Goal: Navigation & Orientation: Find specific page/section

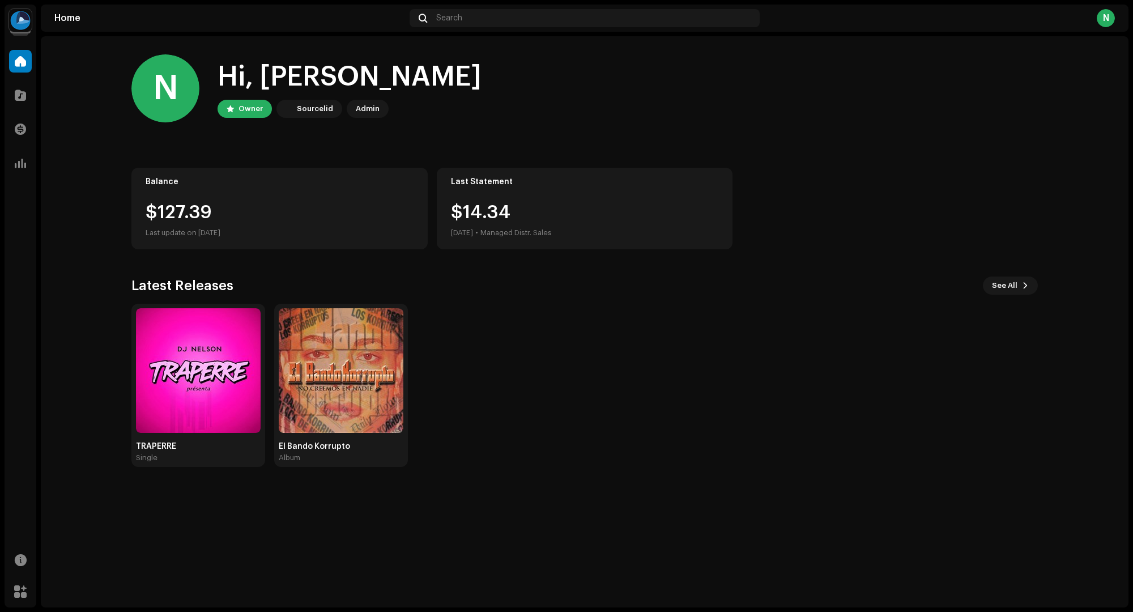
click at [16, 24] on img at bounding box center [20, 20] width 23 height 23
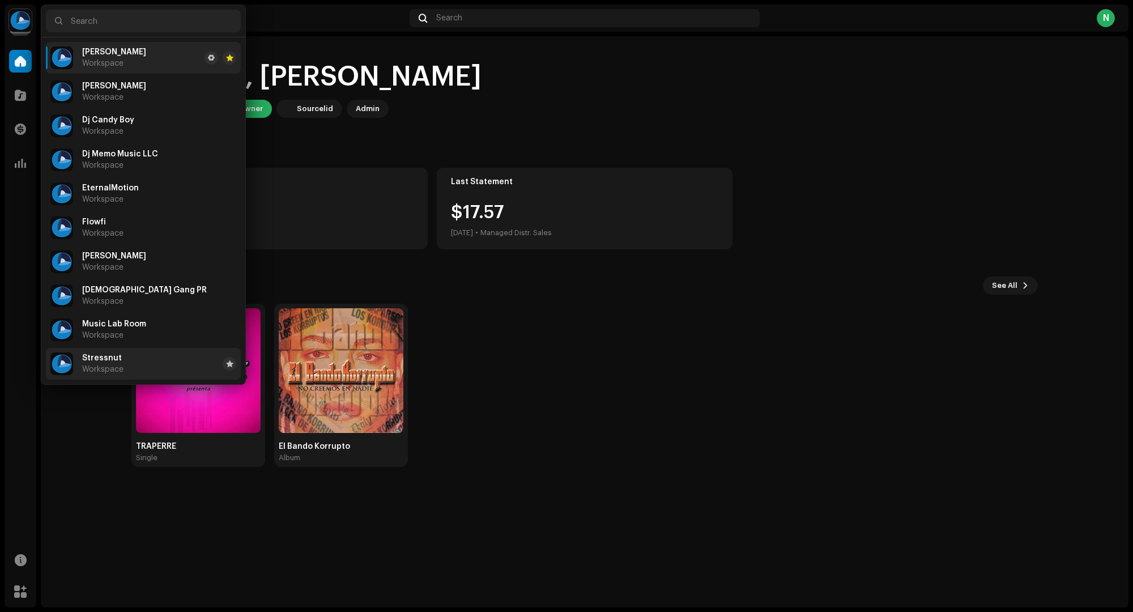
click at [109, 361] on span "Stressnut" at bounding box center [102, 358] width 40 height 9
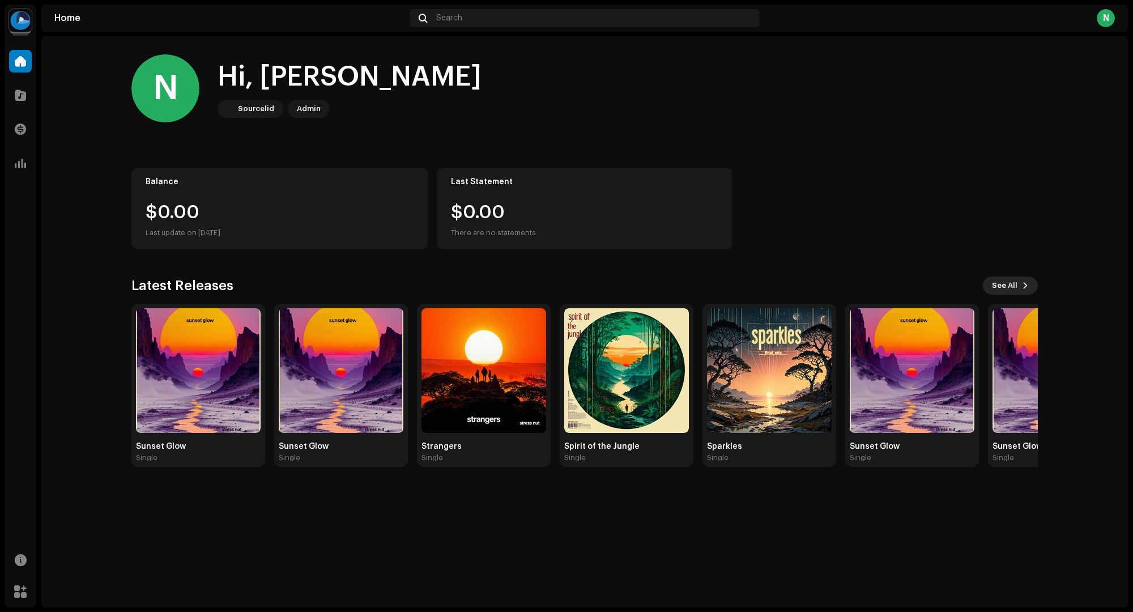
click at [1003, 284] on span "See All" at bounding box center [1004, 285] width 25 height 23
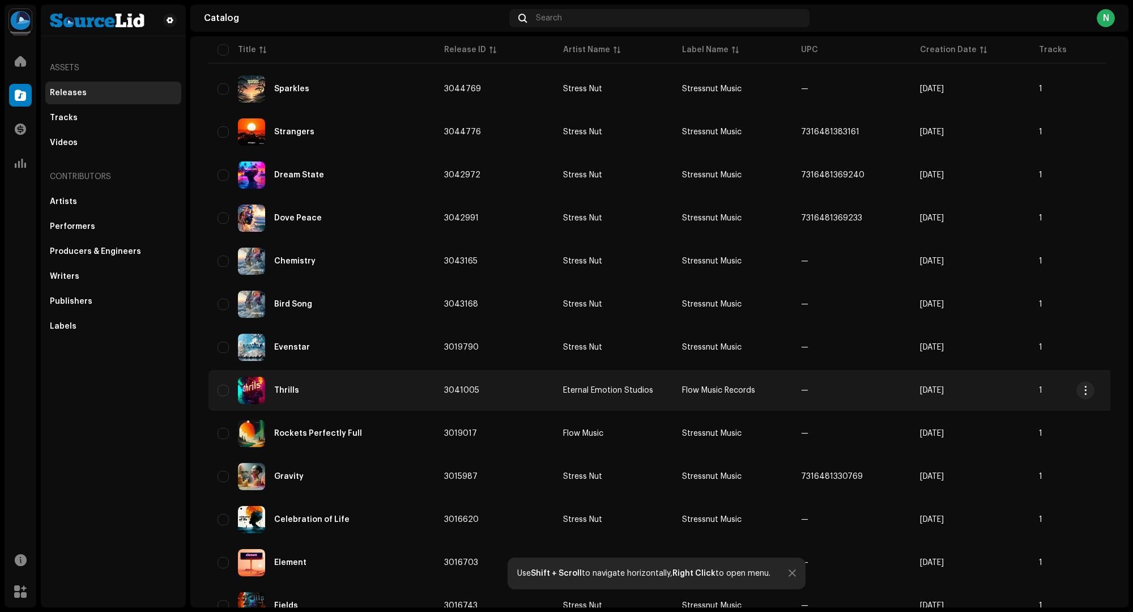
scroll to position [637, 0]
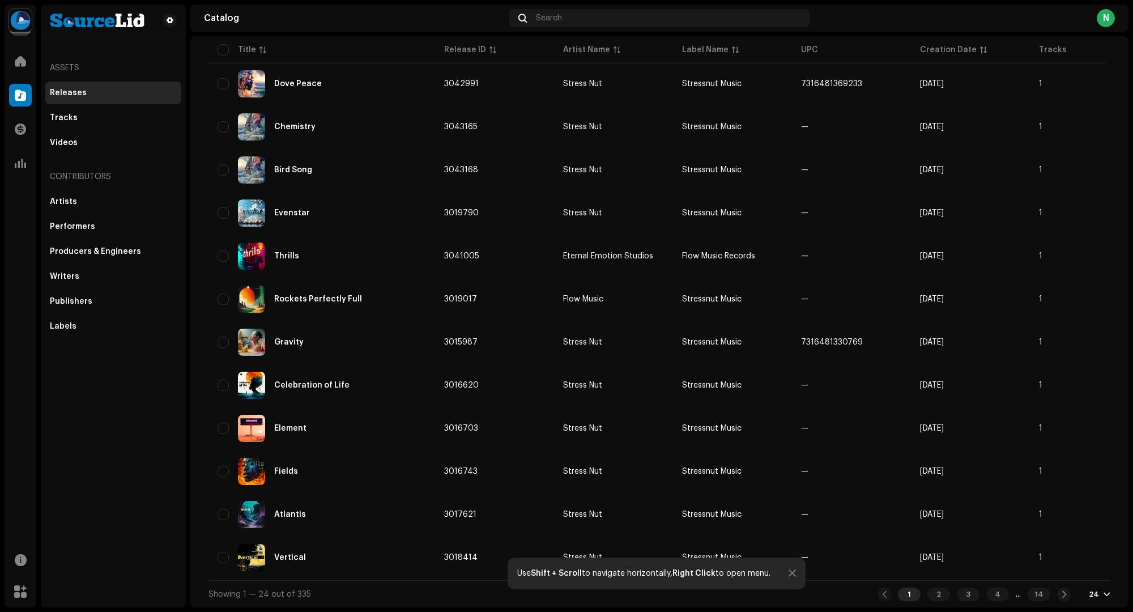
click at [792, 574] on div at bounding box center [792, 573] width 7 height 9
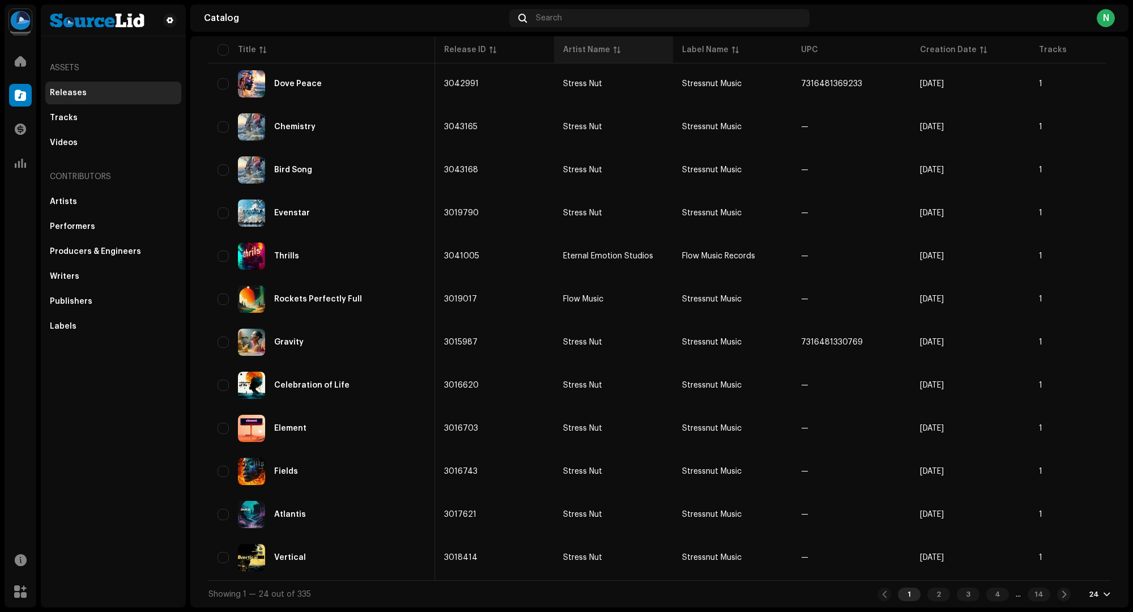
click at [585, 51] on div "Artist Name" at bounding box center [586, 49] width 47 height 11
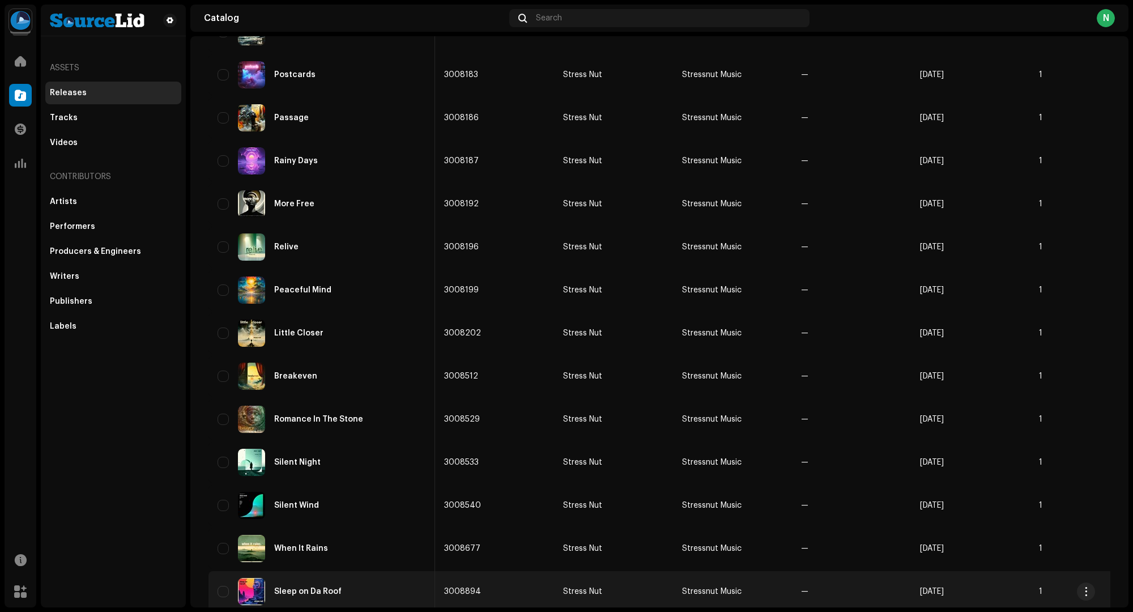
scroll to position [637, 0]
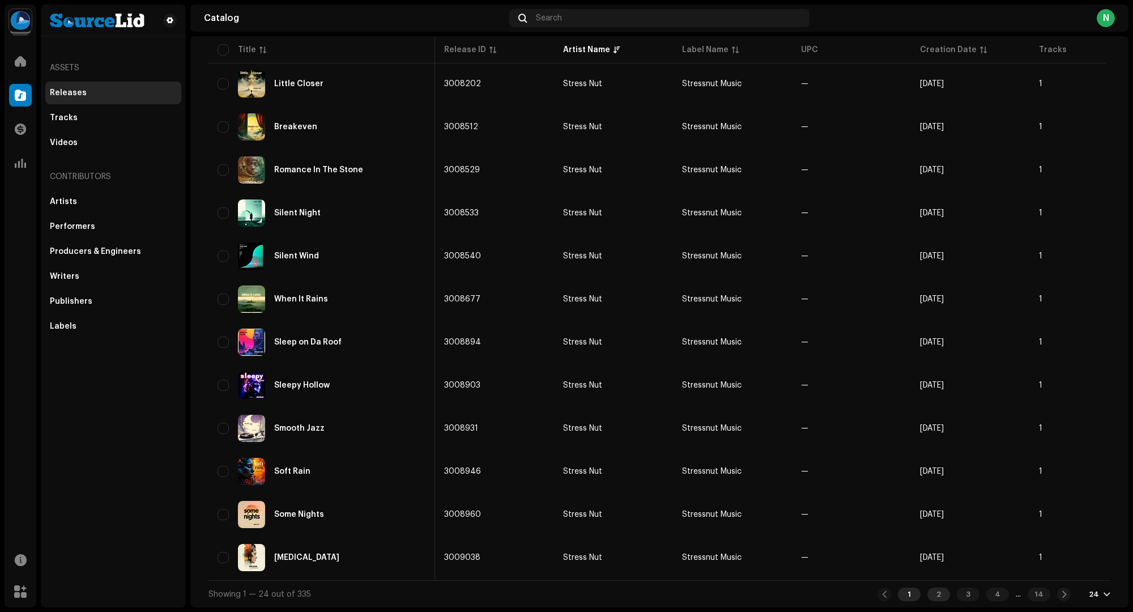
click at [927, 594] on div "2" at bounding box center [938, 594] width 23 height 14
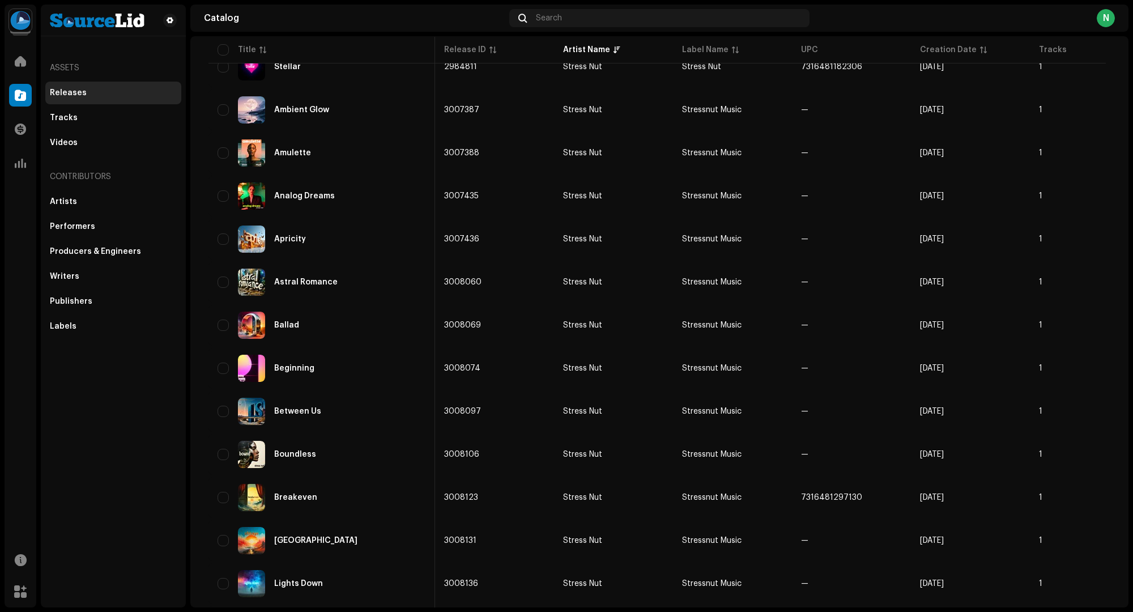
scroll to position [637, 0]
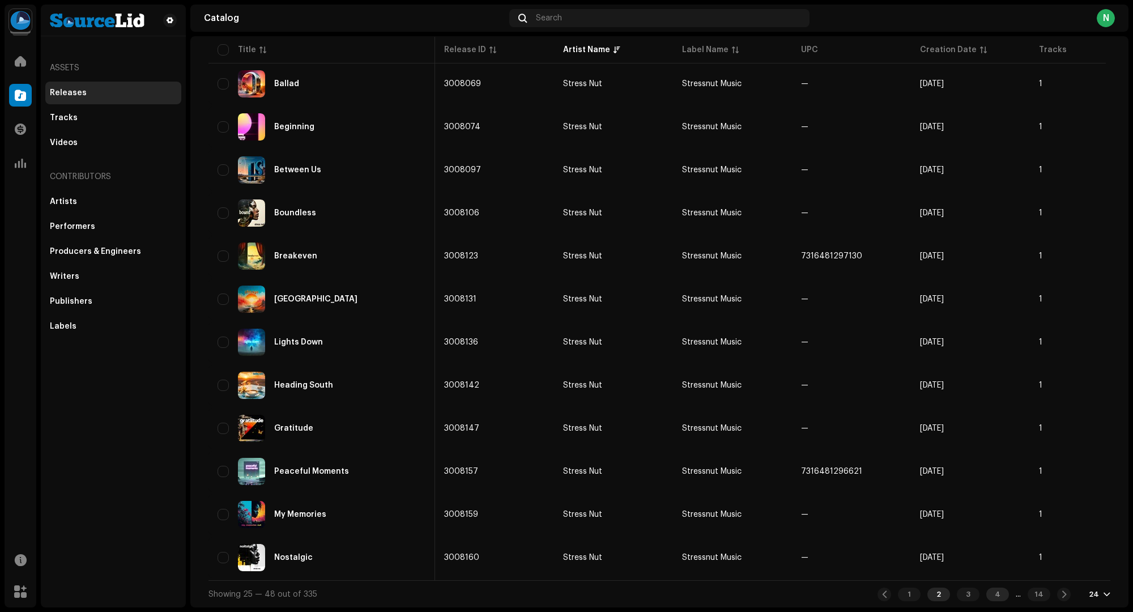
click at [986, 594] on div "4" at bounding box center [997, 594] width 23 height 14
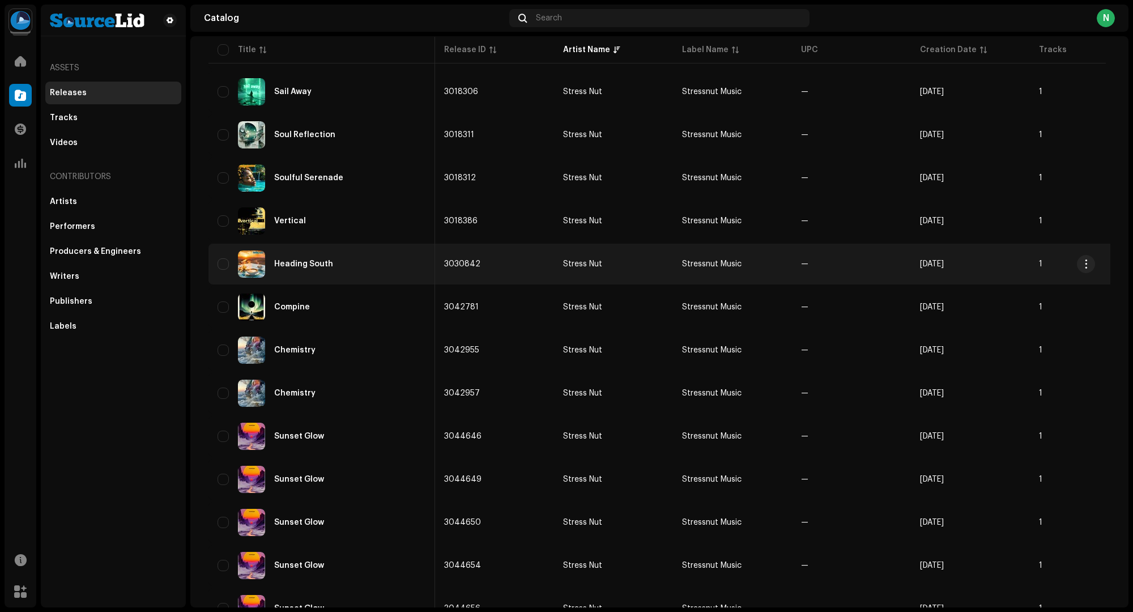
scroll to position [637, 0]
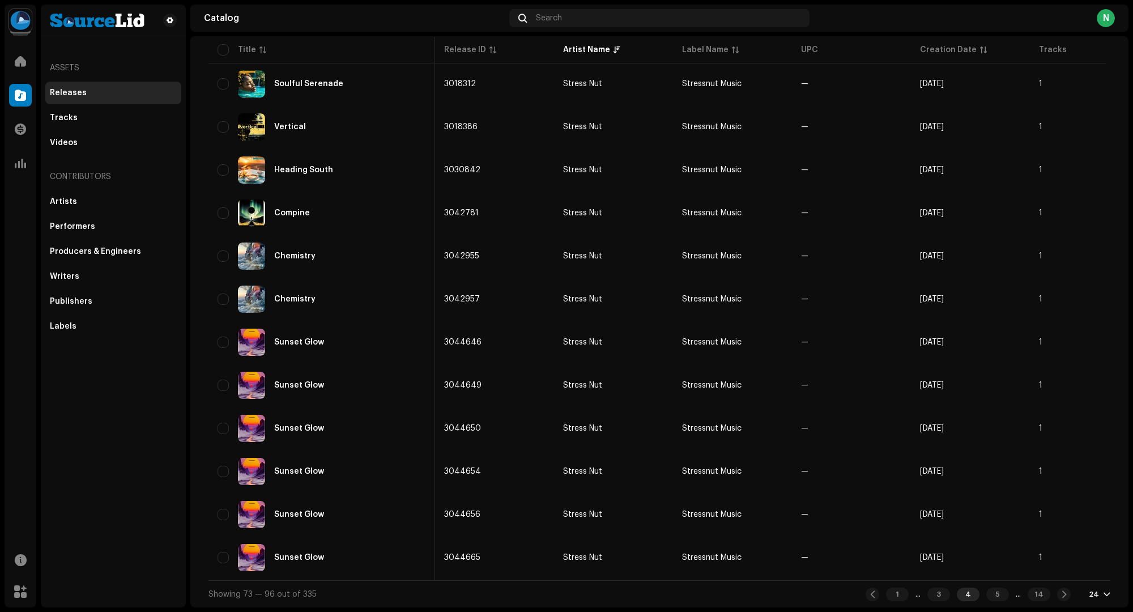
click at [19, 24] on img at bounding box center [20, 20] width 23 height 23
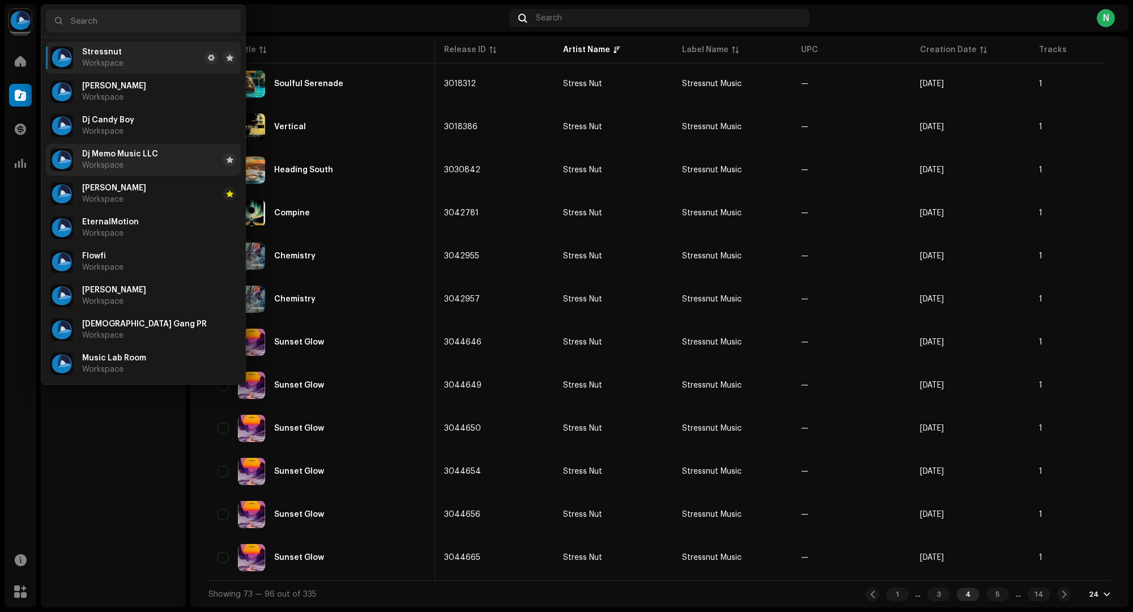
click at [123, 156] on span "Dj Memo Music LLC" at bounding box center [120, 154] width 76 height 9
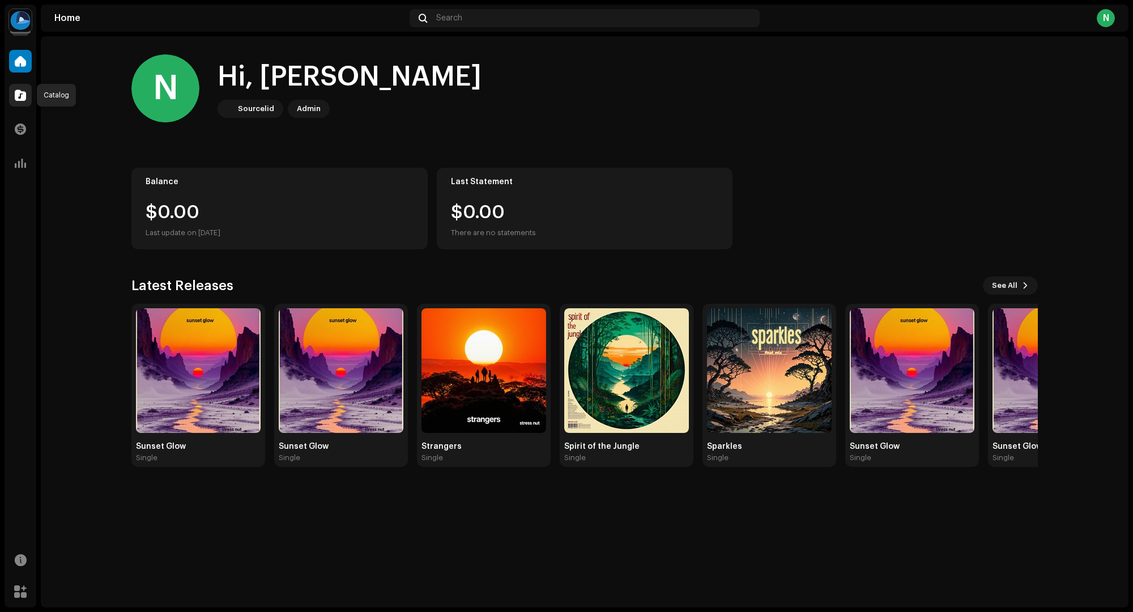
click at [22, 97] on span at bounding box center [20, 95] width 11 height 9
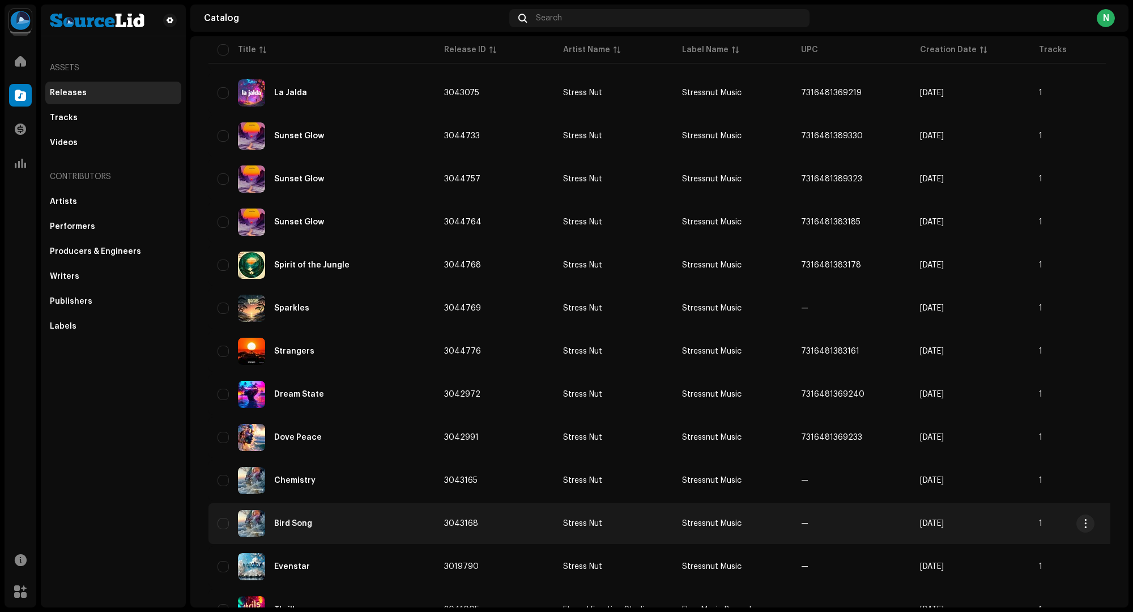
scroll to position [637, 0]
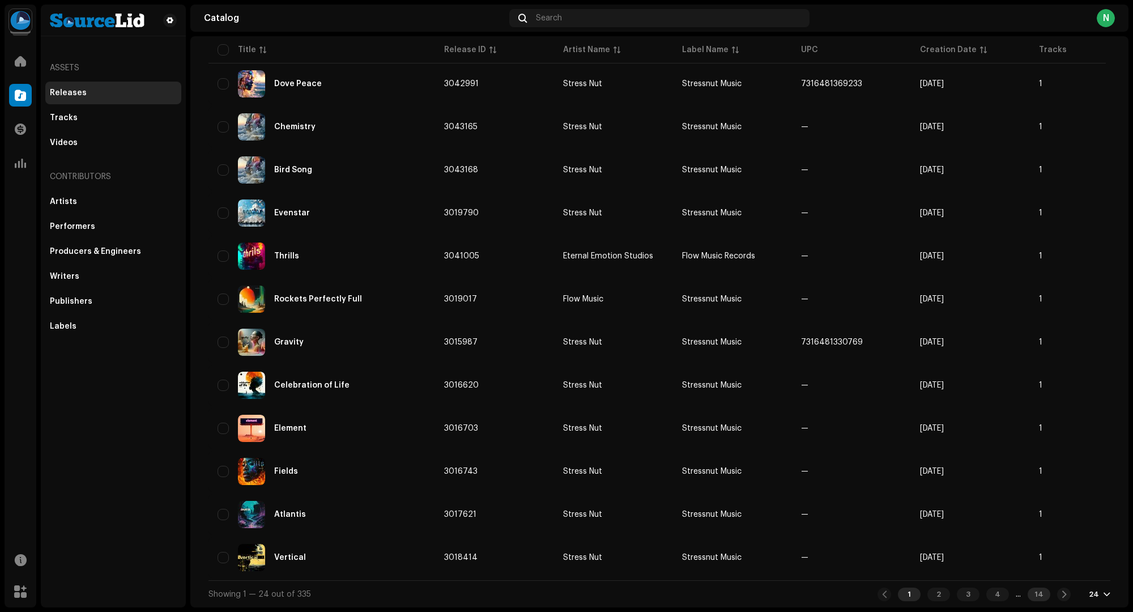
click at [1038, 597] on div "14" at bounding box center [1039, 594] width 23 height 14
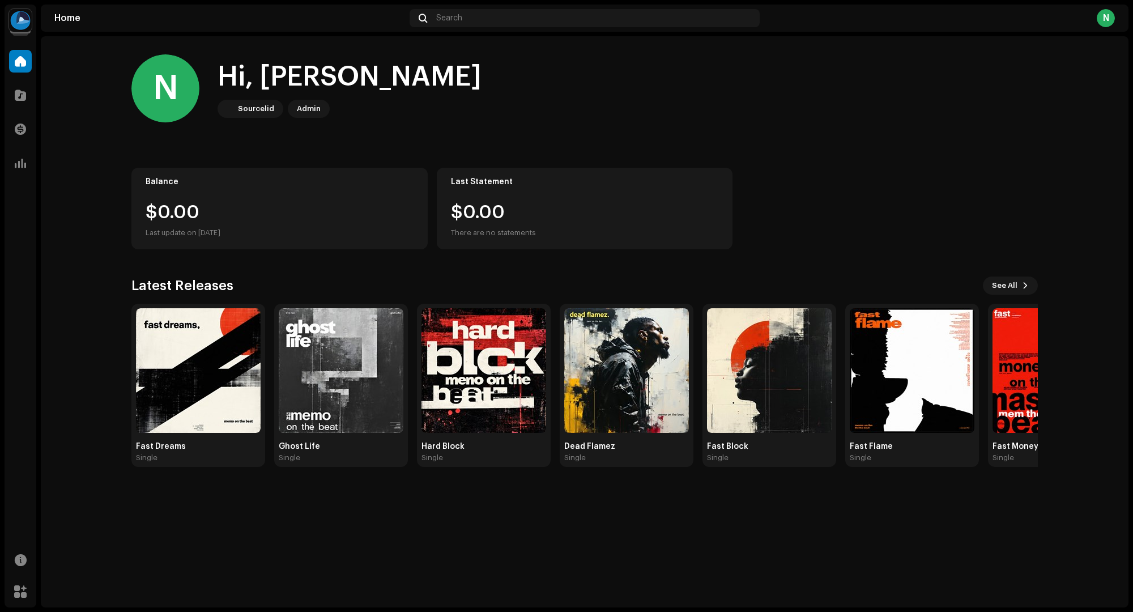
click at [24, 27] on img at bounding box center [20, 20] width 23 height 23
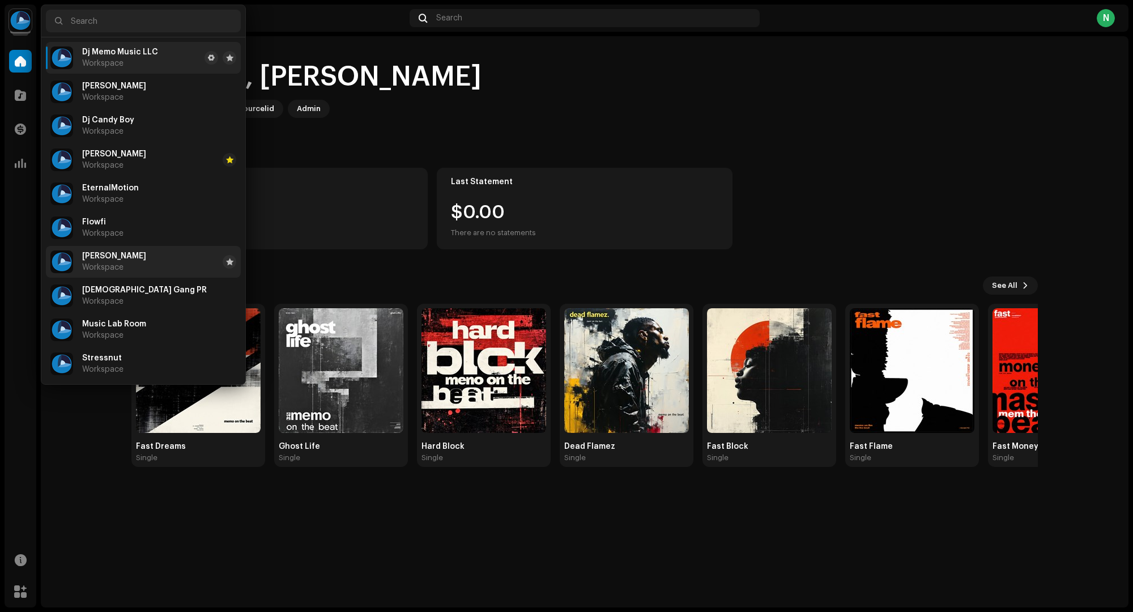
click at [105, 265] on span "Workspace" at bounding box center [102, 267] width 41 height 9
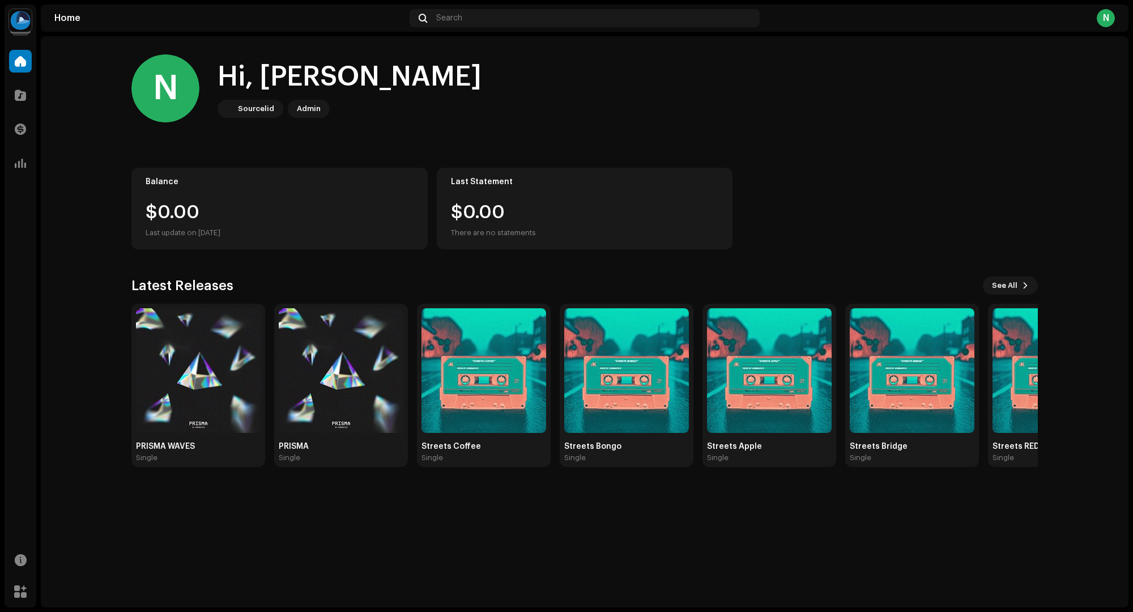
click at [22, 25] on img at bounding box center [20, 20] width 23 height 23
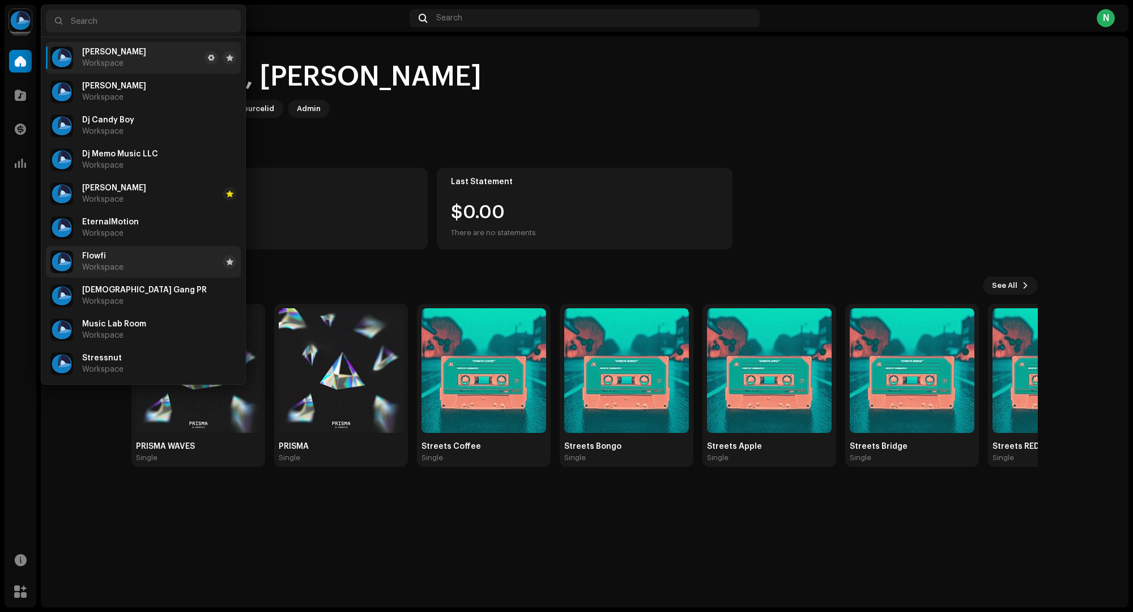
click at [97, 254] on span "Flowfi" at bounding box center [94, 256] width 24 height 9
